Goal: Task Accomplishment & Management: Use online tool/utility

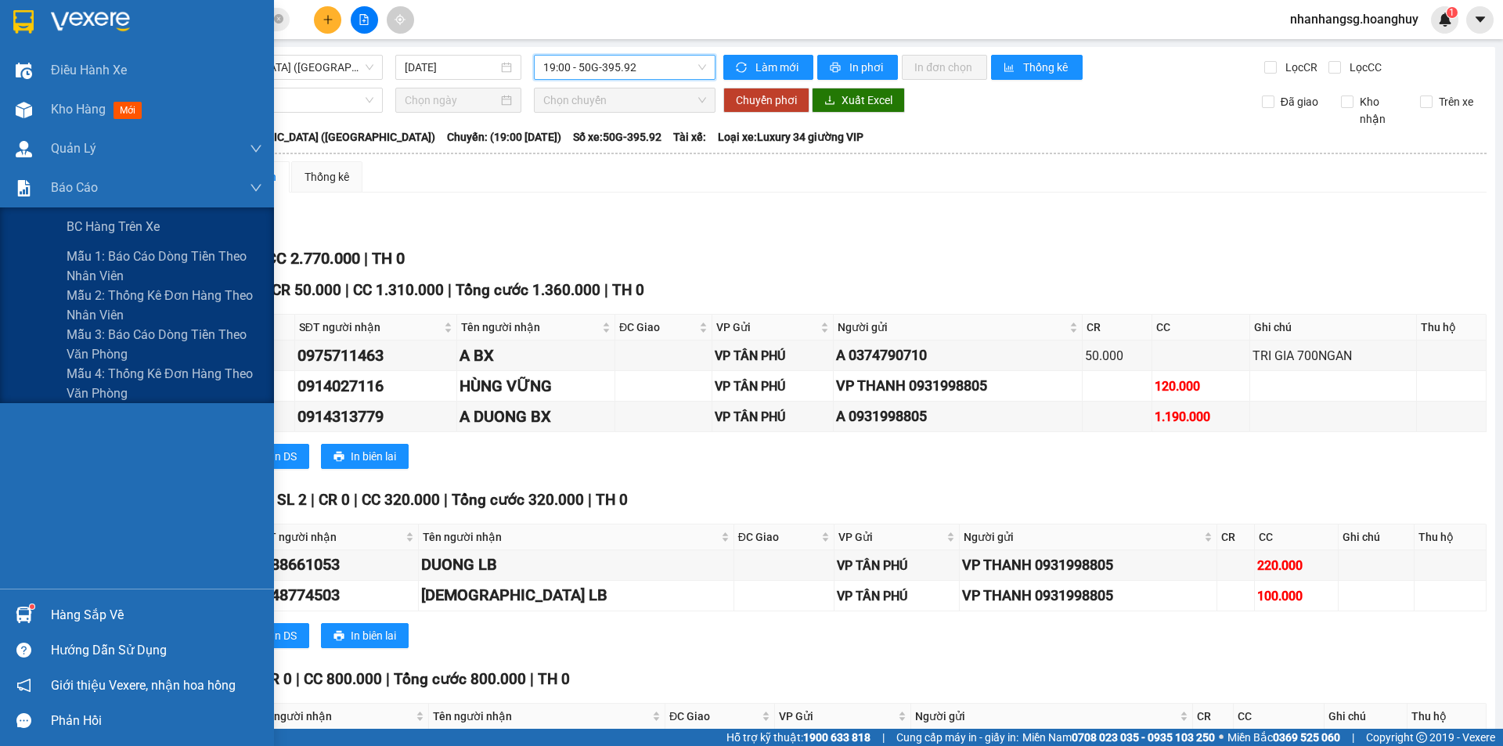
scroll to position [261, 0]
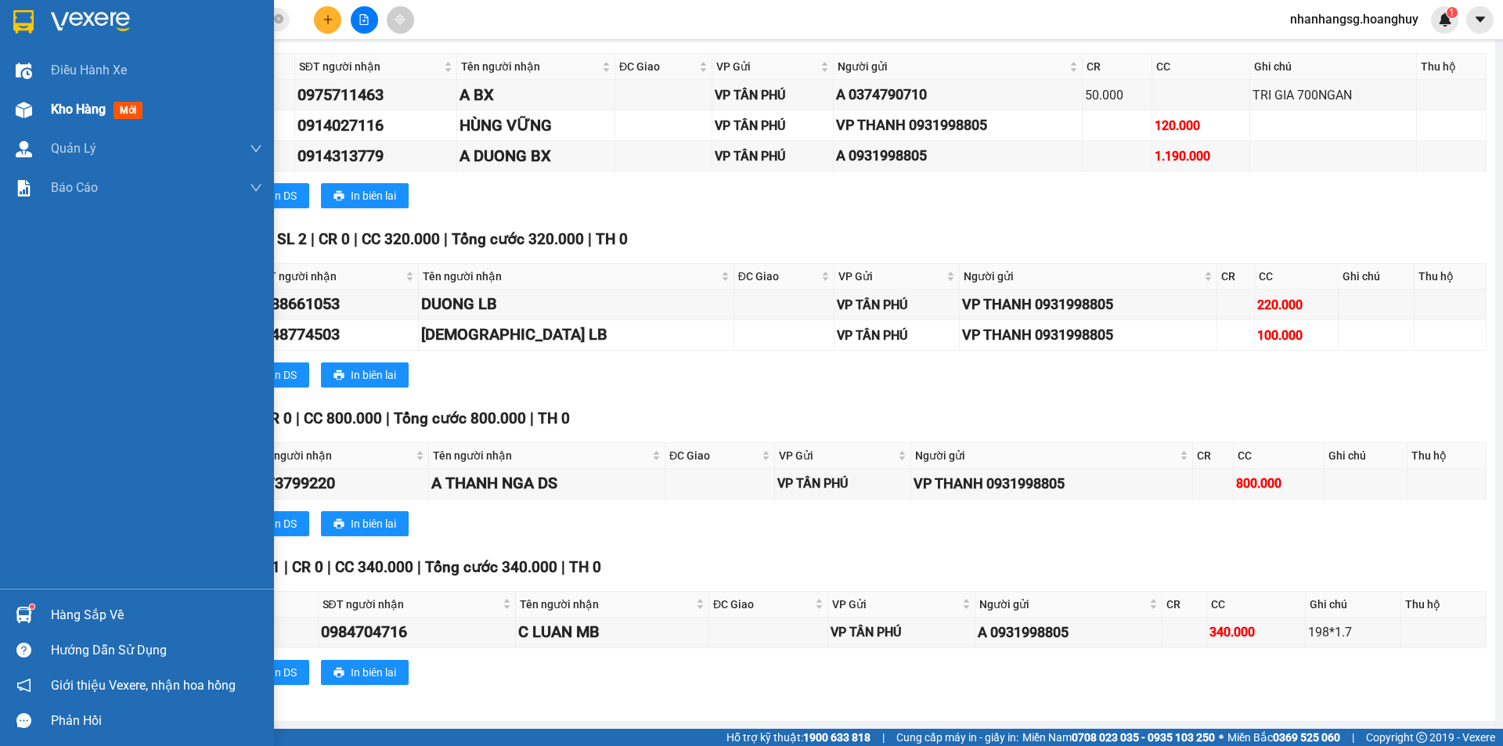
click at [59, 112] on span "Kho hàng" at bounding box center [78, 109] width 55 height 15
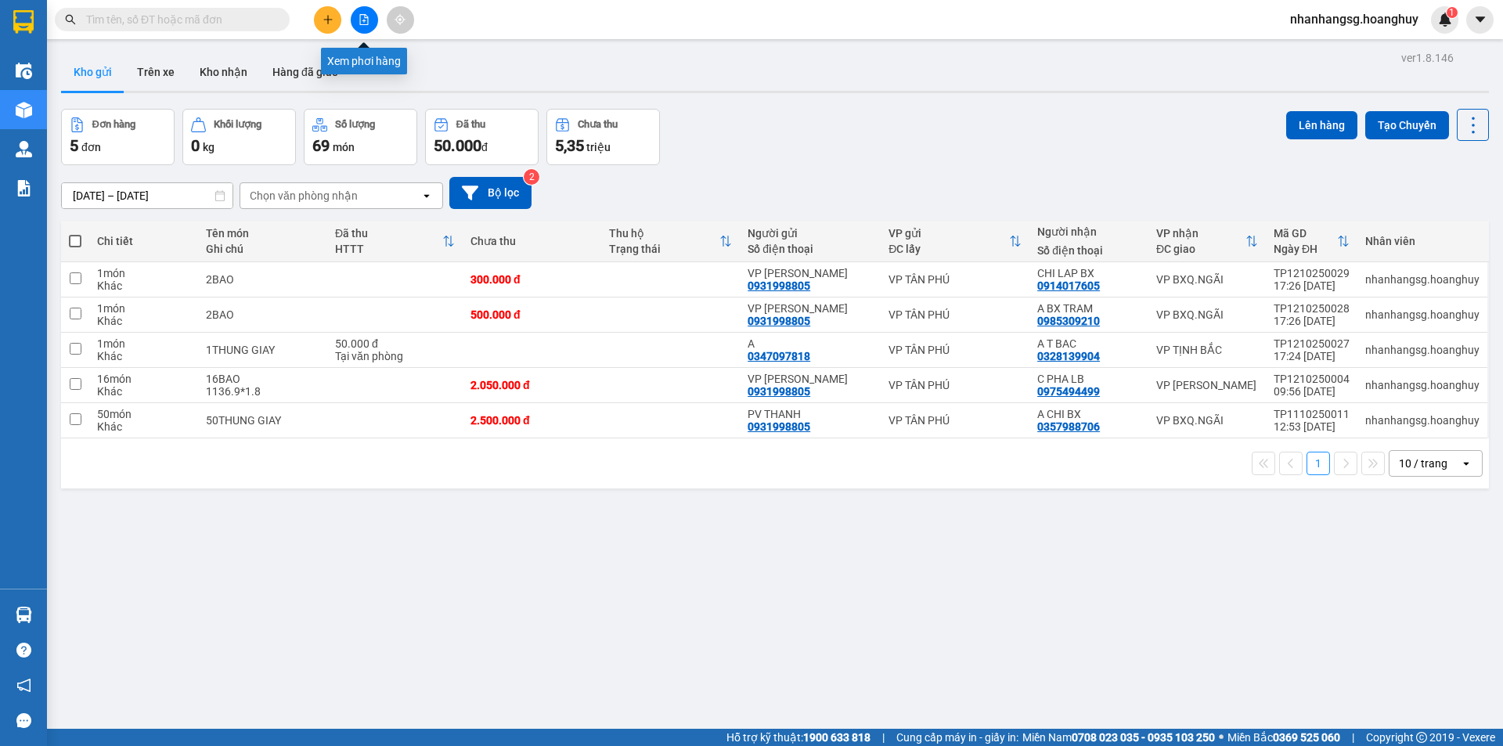
click at [363, 16] on icon "file-add" at bounding box center [364, 19] width 11 height 11
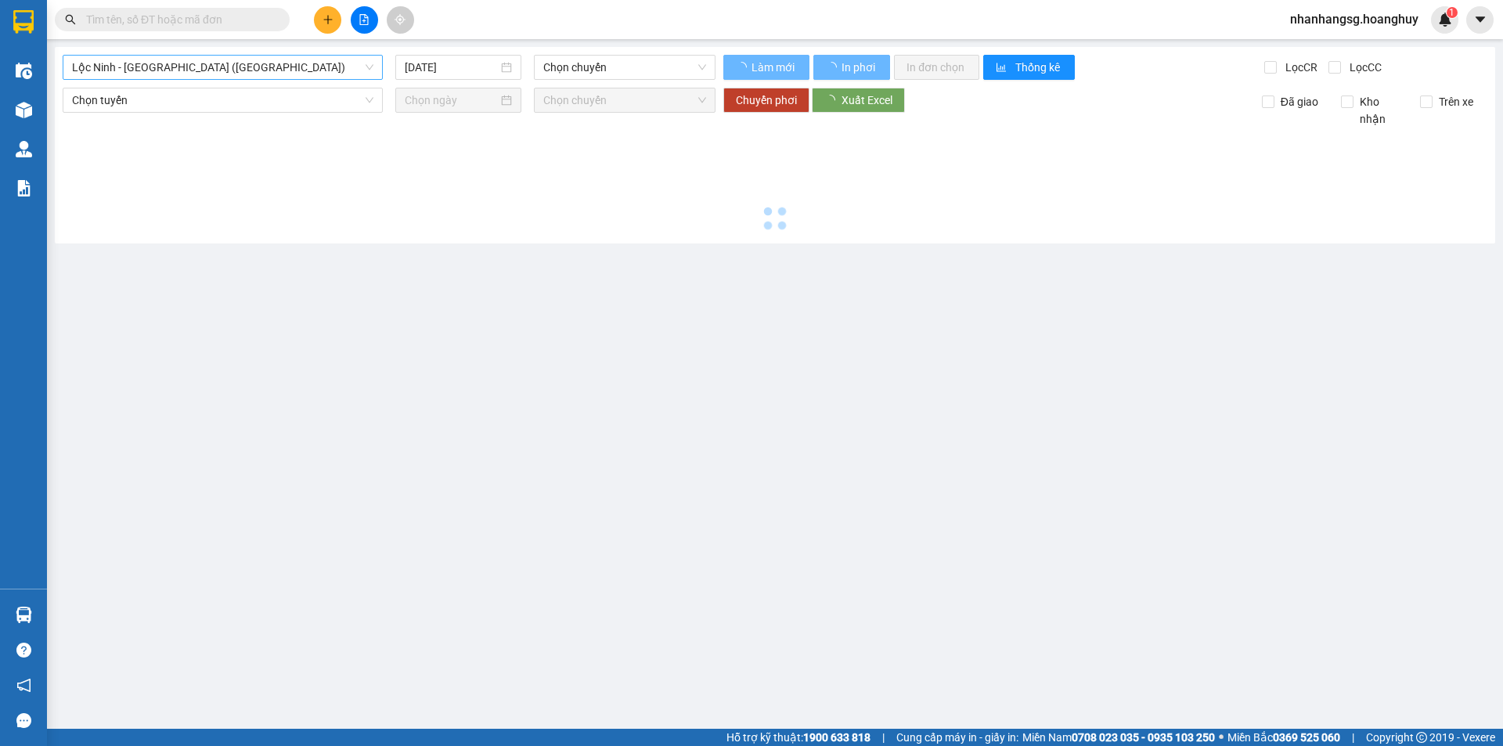
type input "13/10/2025"
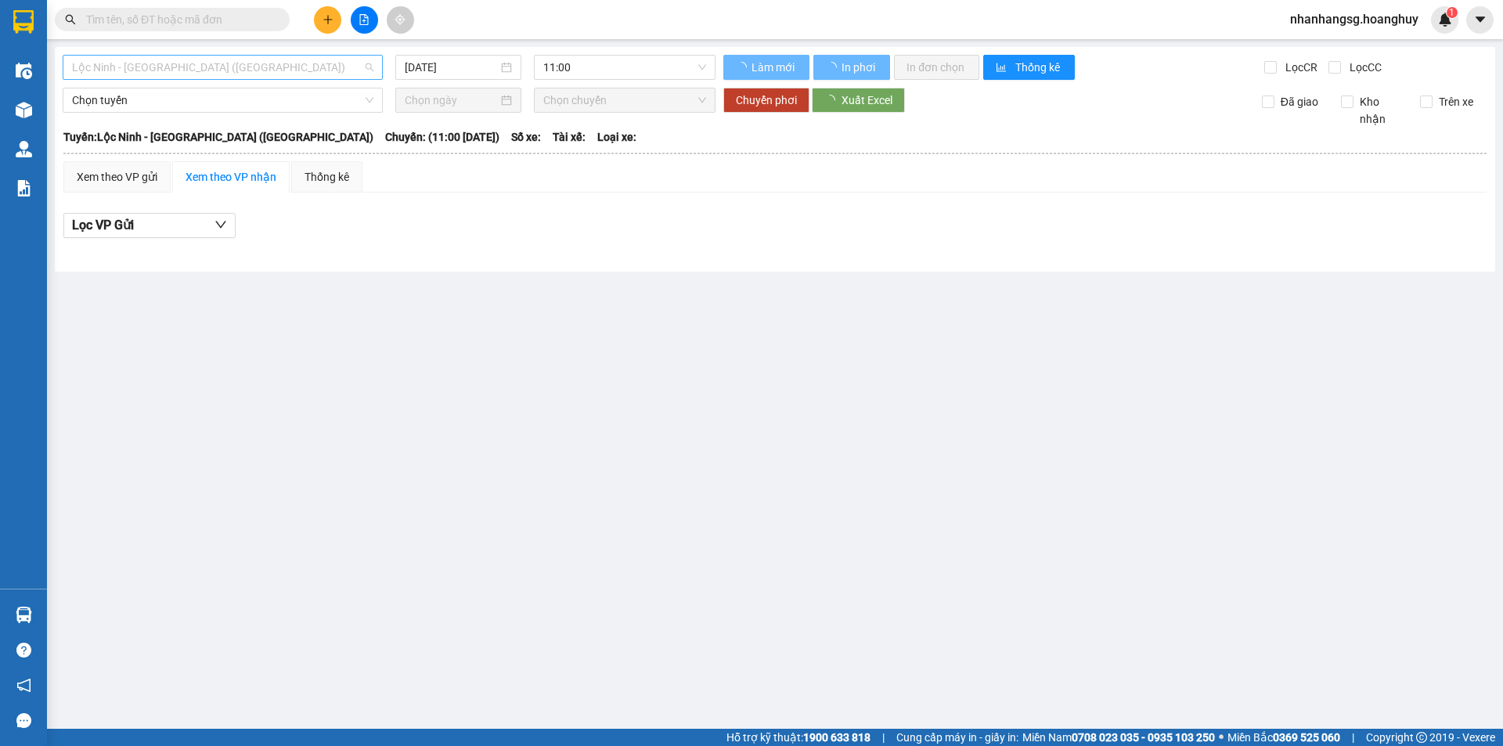
click at [259, 73] on span "Lộc Ninh - [GEOGRAPHIC_DATA] ([GEOGRAPHIC_DATA])" at bounding box center [222, 67] width 301 height 23
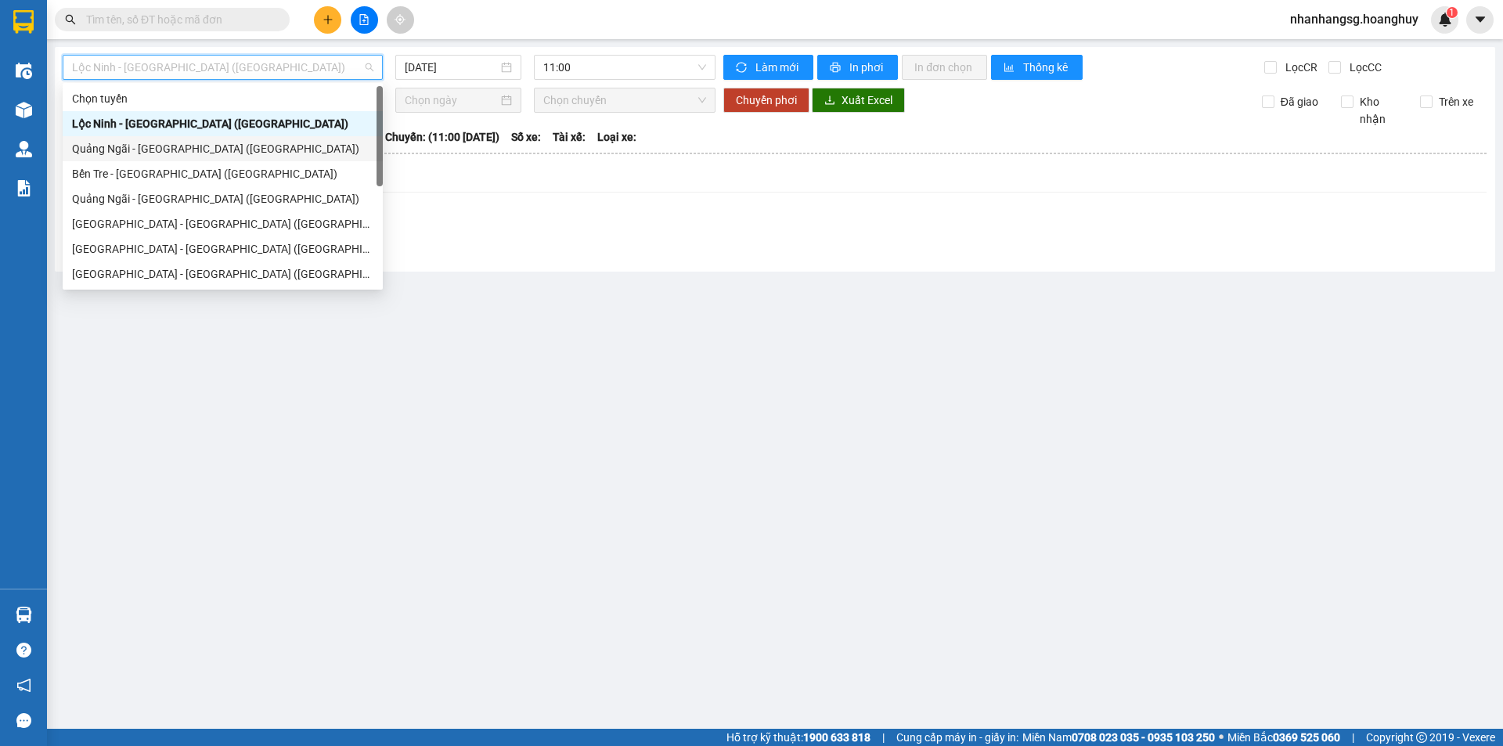
click at [177, 151] on div "Quảng Ngãi - [GEOGRAPHIC_DATA] ([GEOGRAPHIC_DATA])" at bounding box center [222, 148] width 301 height 17
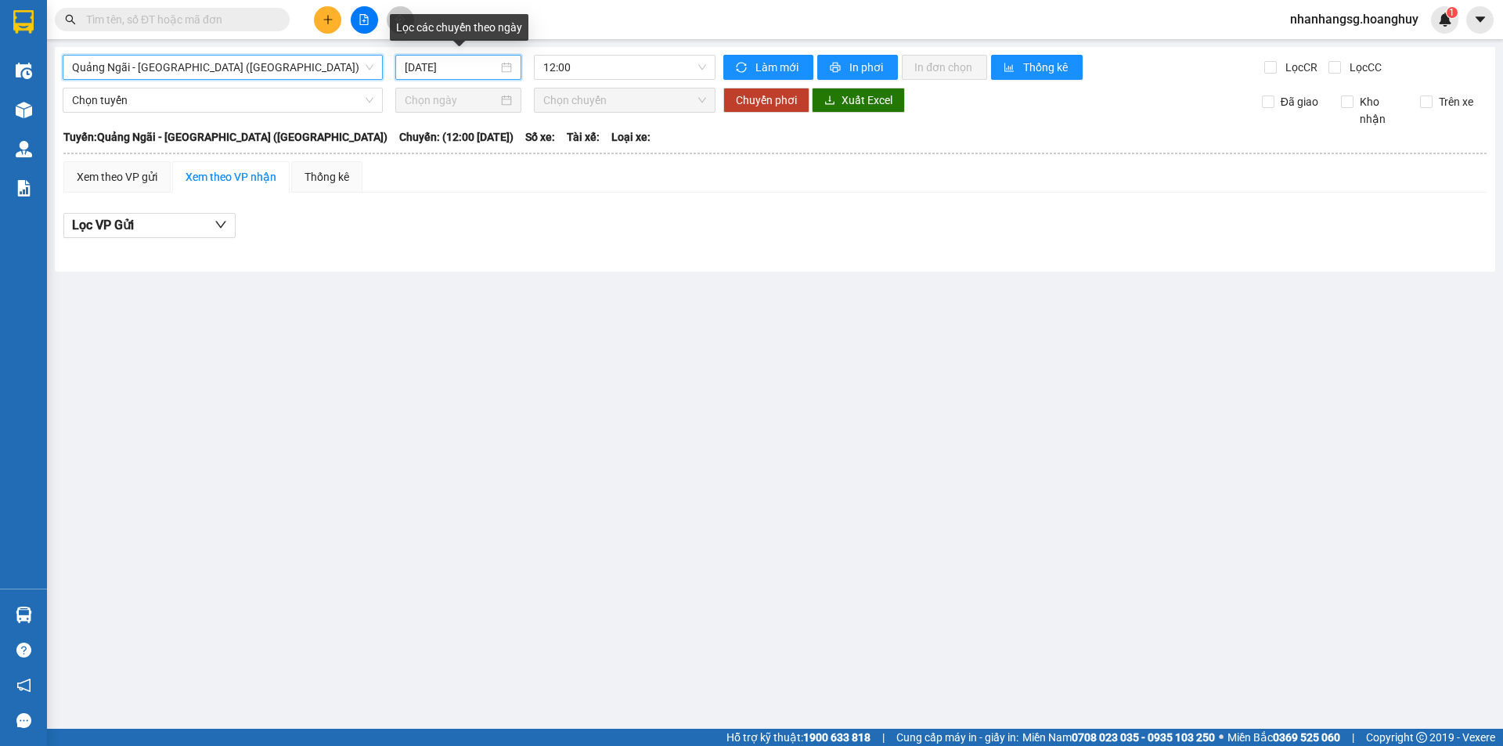
click at [429, 70] on input "13/10/2025" at bounding box center [451, 67] width 93 height 17
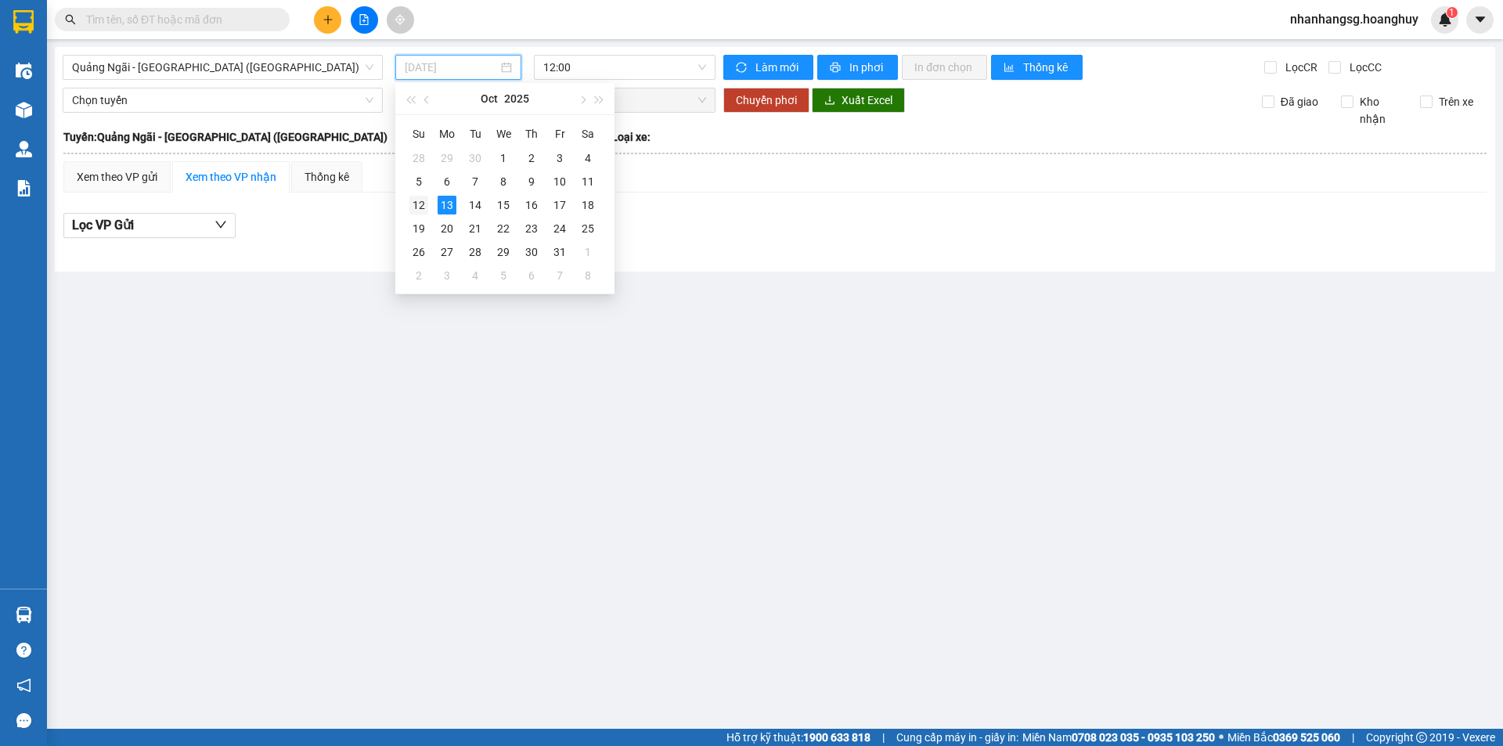
click at [420, 208] on div "12" at bounding box center [419, 205] width 19 height 19
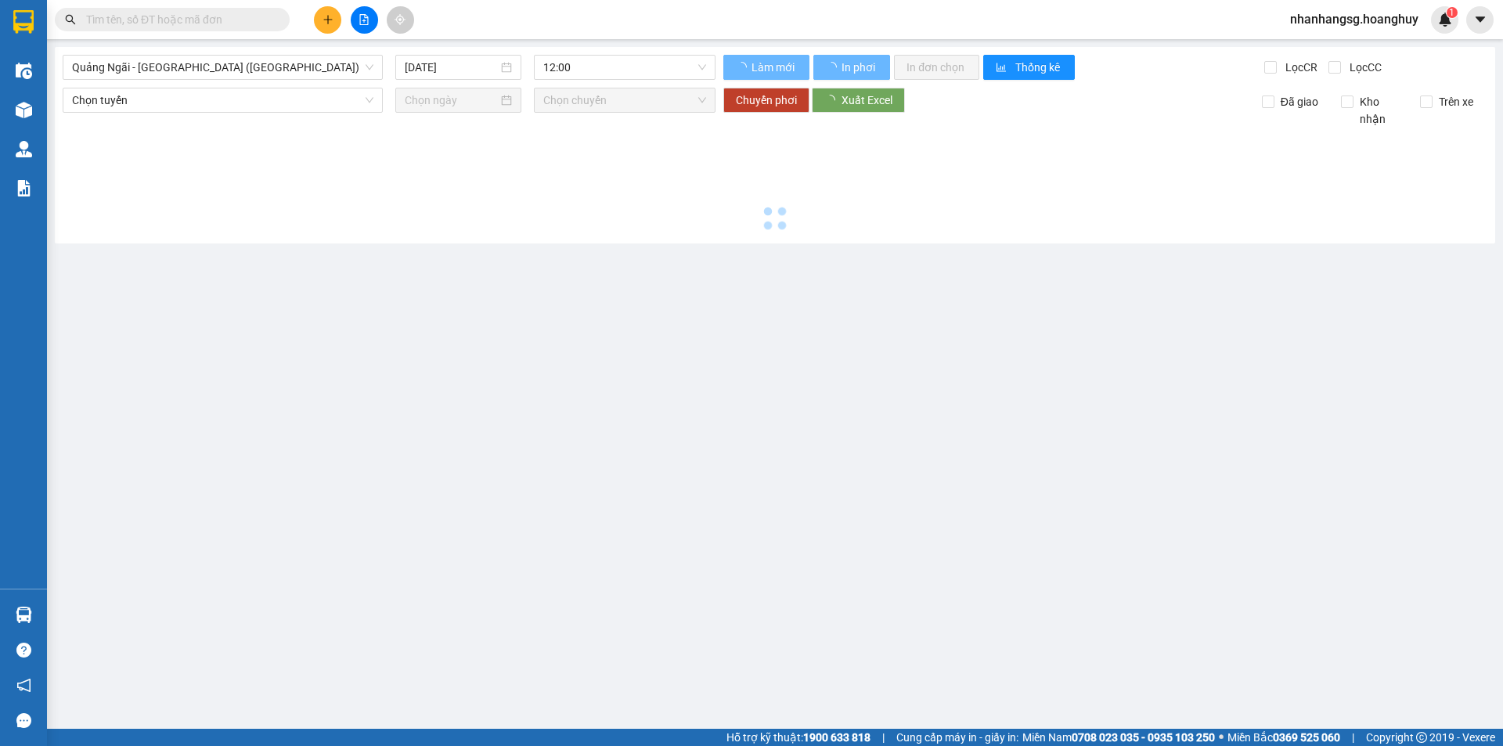
type input "[DATE]"
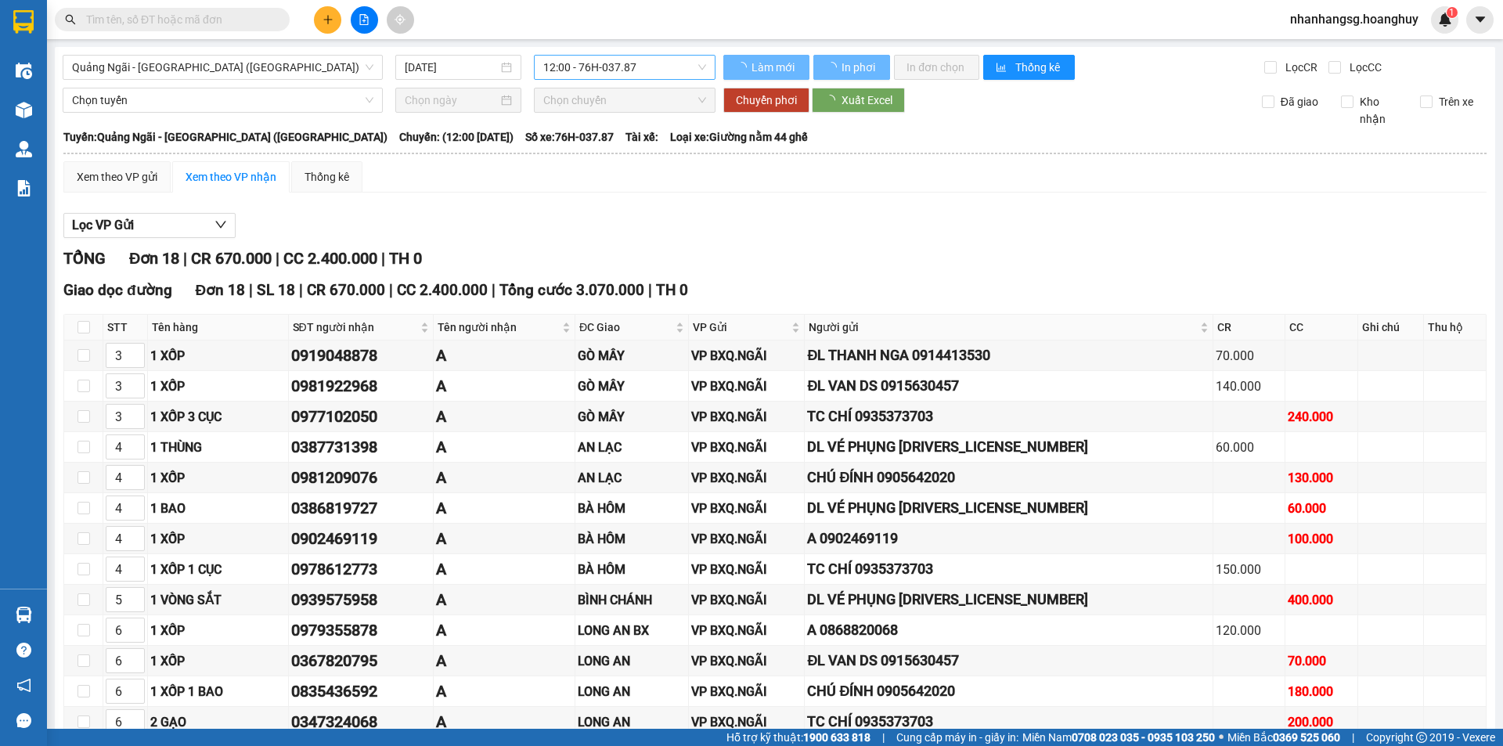
click at [573, 59] on span "12:00 - 76H-037.87" at bounding box center [624, 67] width 163 height 23
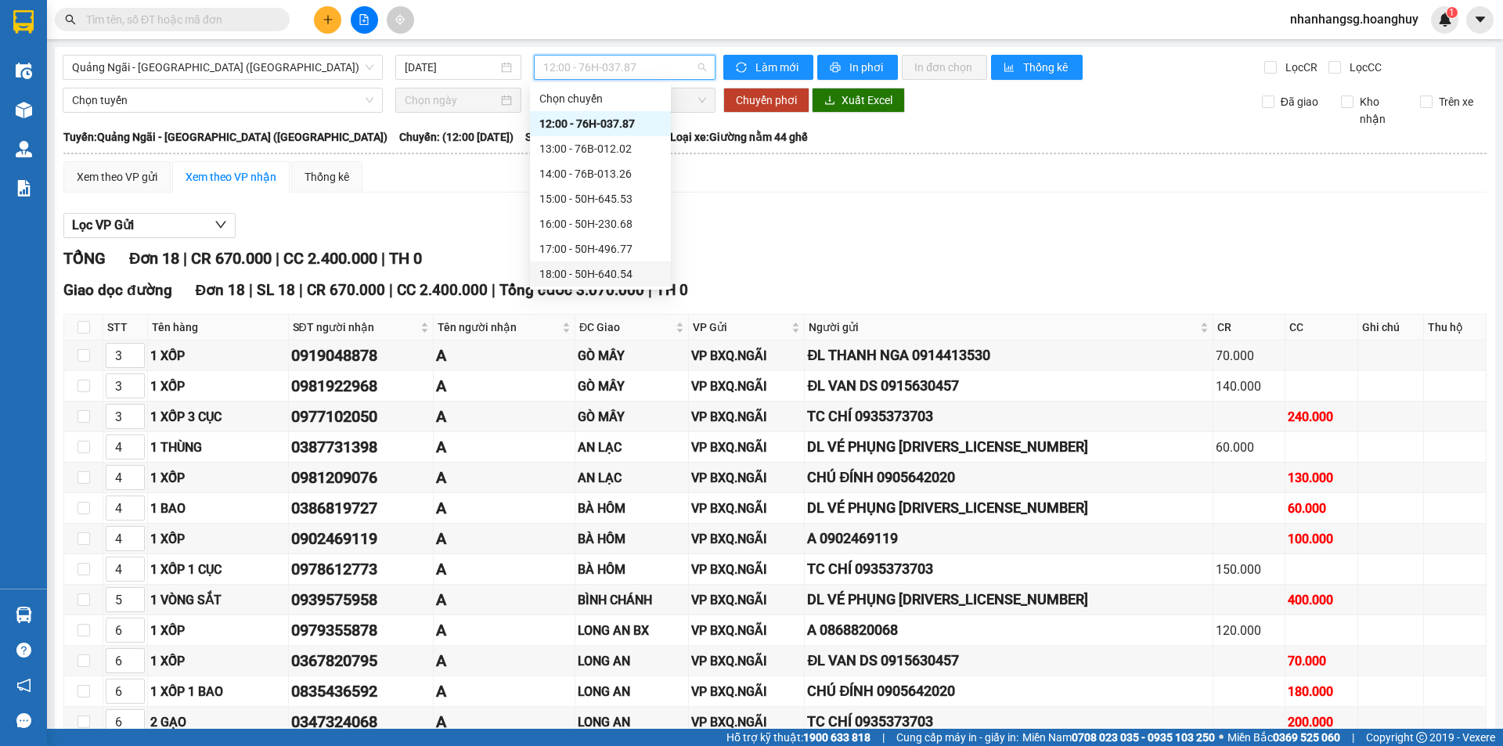
click at [629, 272] on div "18:00 - 50H-640.54" at bounding box center [600, 273] width 122 height 17
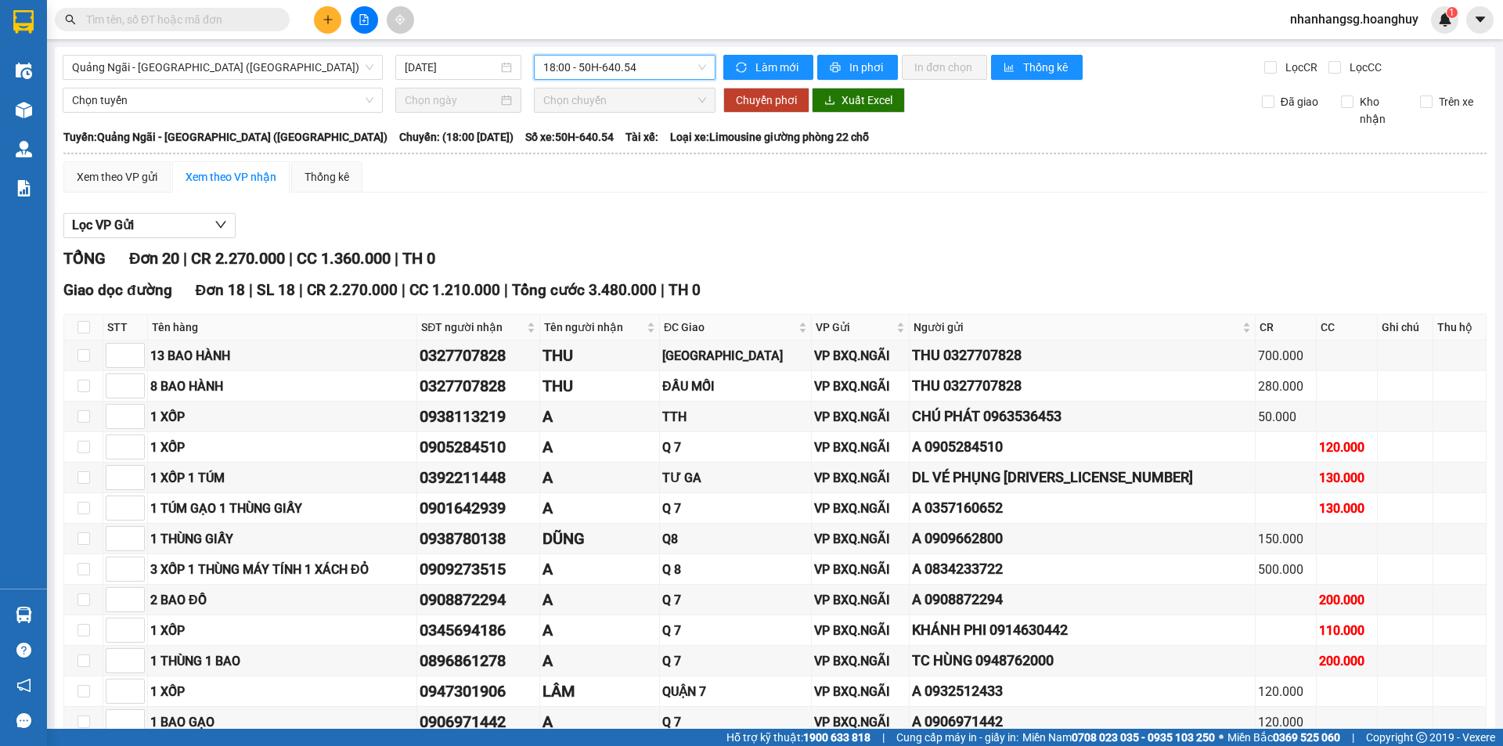
click at [597, 61] on span "18:00 - 50H-640.54" at bounding box center [624, 67] width 163 height 23
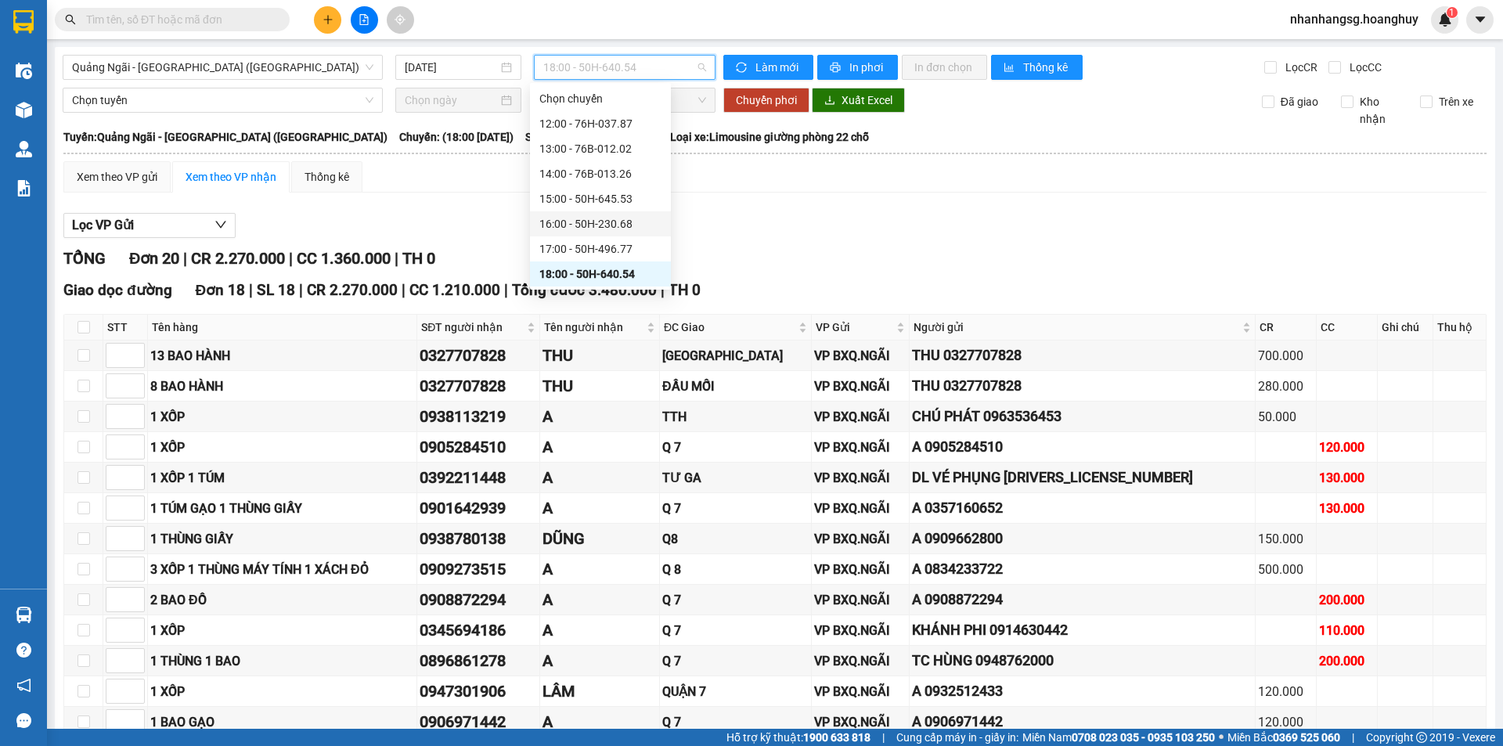
scroll to position [50, 0]
click at [604, 240] on div "19:00 - 76B-011.63" at bounding box center [600, 248] width 141 height 25
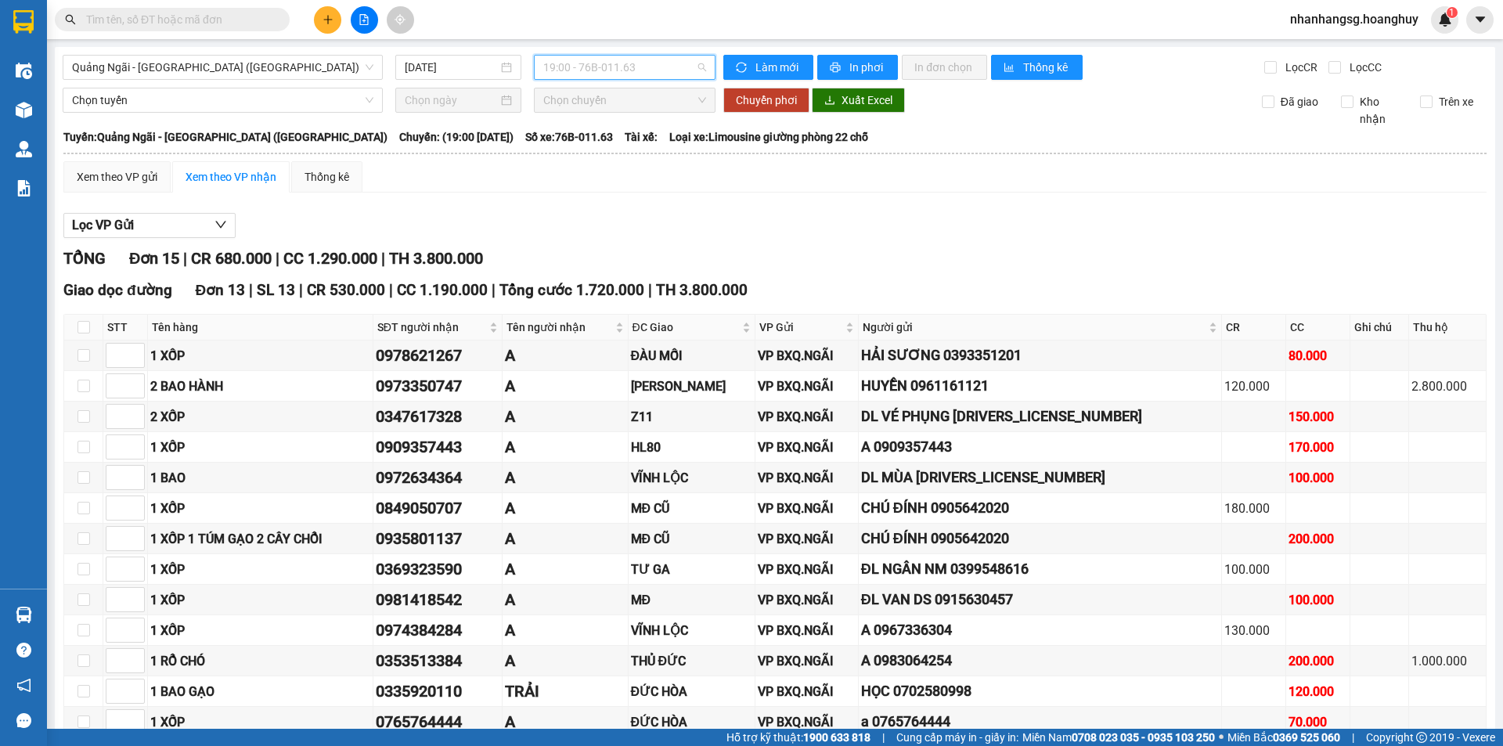
click at [609, 67] on span "19:00 - 76B-011.63" at bounding box center [624, 67] width 163 height 23
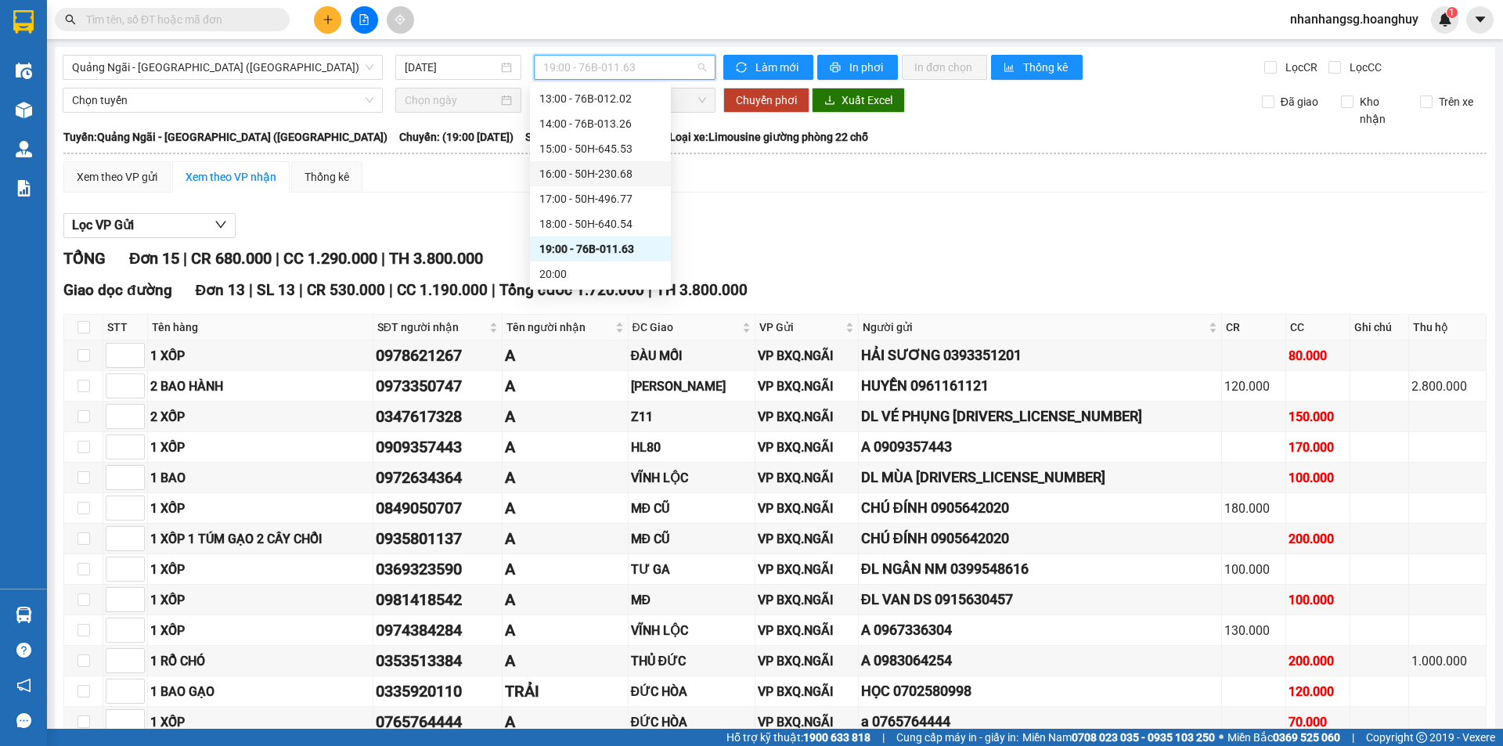
click at [615, 177] on div "16:00 - 50H-230.68" at bounding box center [600, 173] width 122 height 17
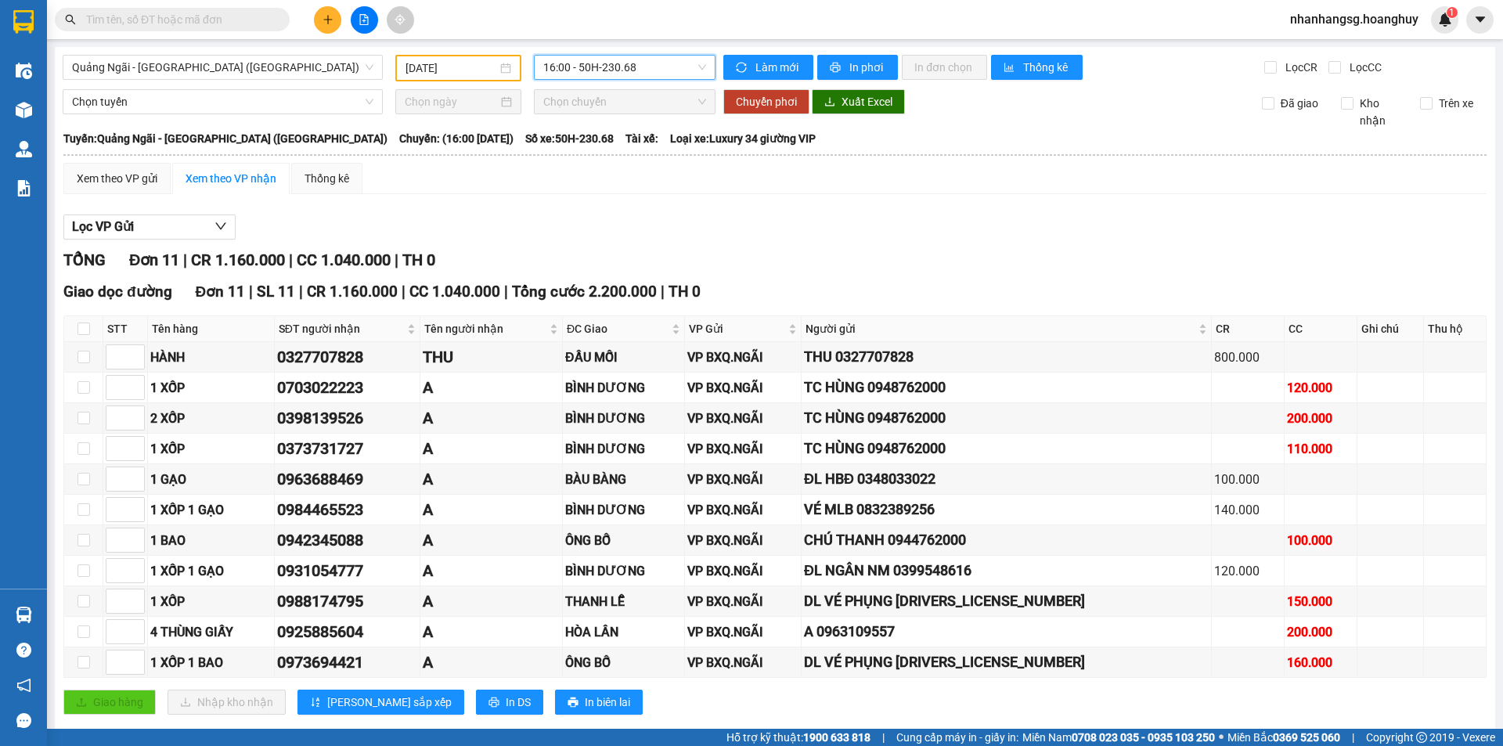
scroll to position [30, 0]
